Goal: Task Accomplishment & Management: Complete application form

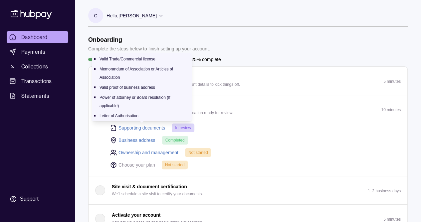
click at [137, 128] on link "Supporting documents" at bounding box center [142, 127] width 47 height 7
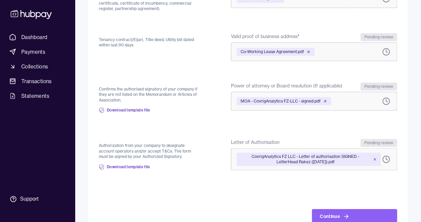
scroll to position [181, 0]
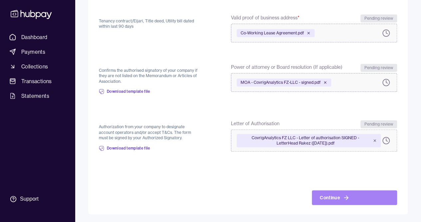
click at [360, 201] on button "Continue" at bounding box center [354, 197] width 85 height 15
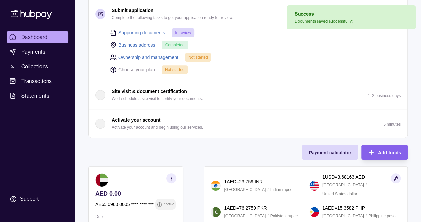
scroll to position [133, 0]
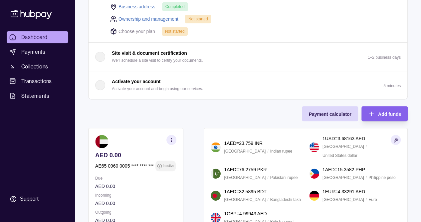
click at [127, 33] on p "Choose your plan" at bounding box center [137, 31] width 37 height 7
